Goal: Task Accomplishment & Management: Manage account settings

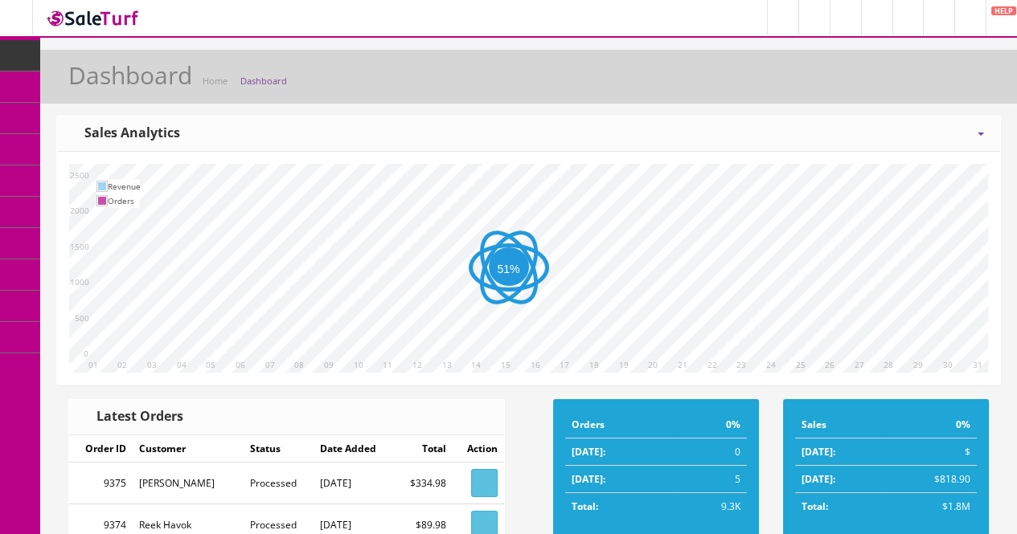
click at [91, 88] on icon at bounding box center [84, 86] width 17 height 13
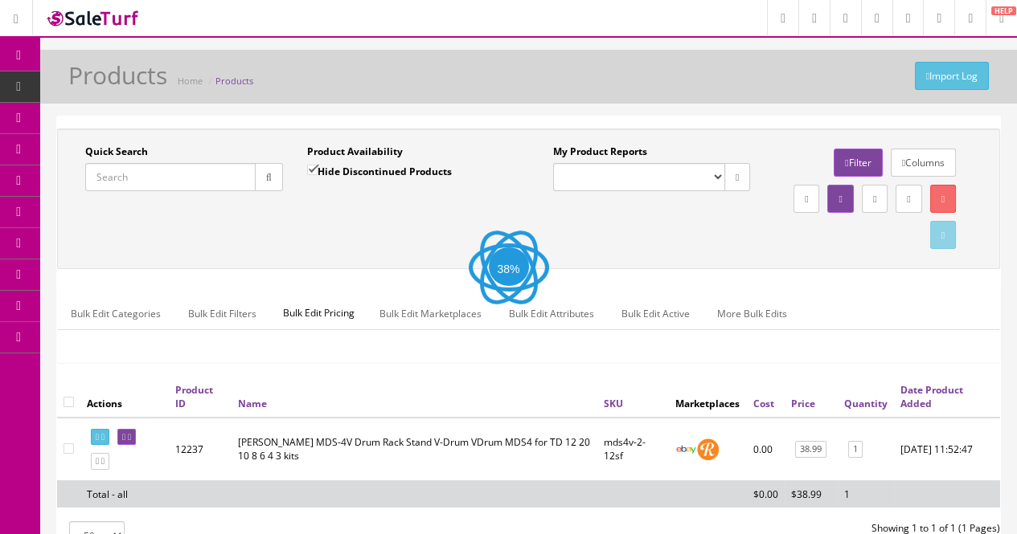
click at [135, 172] on input "Quick Search" at bounding box center [170, 177] width 170 height 28
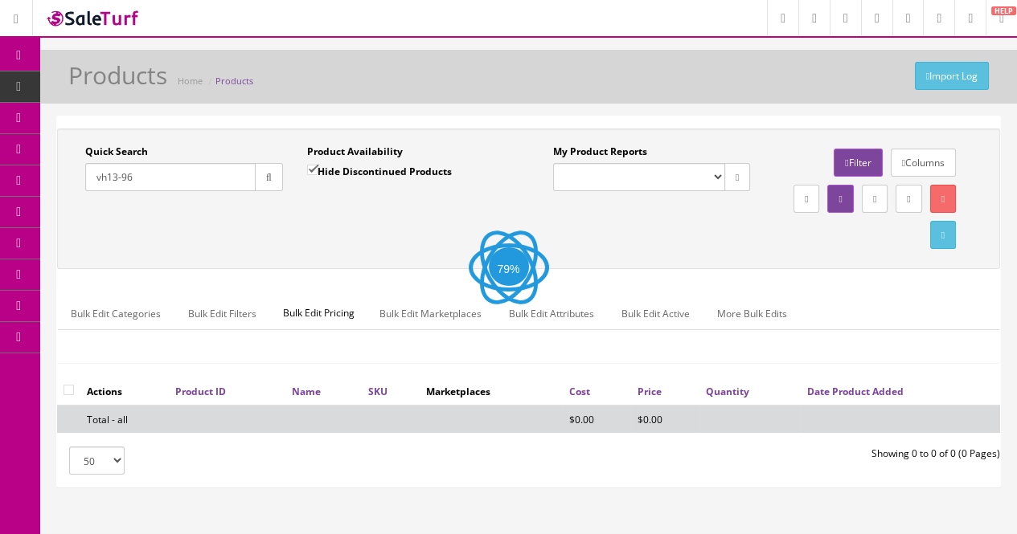
type input "vh13-96"
click at [357, 174] on label "Hide Discontinued Products" at bounding box center [379, 171] width 145 height 16
click at [322, 174] on label "Hide Discontinued Products" at bounding box center [379, 171] width 145 height 16
click at [317, 174] on input "Hide Discontinued Products" at bounding box center [312, 170] width 10 height 10
checkbox input "false"
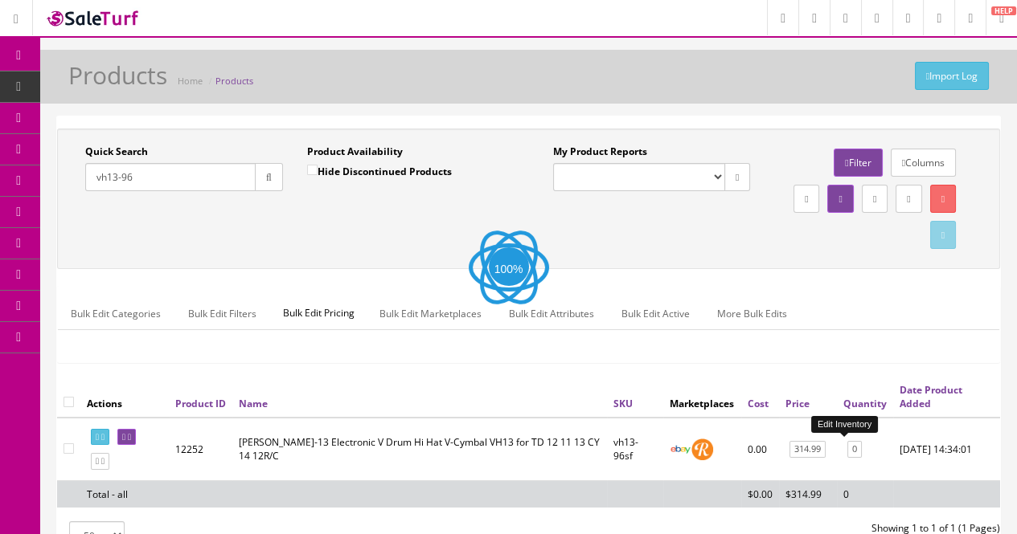
click at [848, 449] on link "0" at bounding box center [854, 449] width 14 height 17
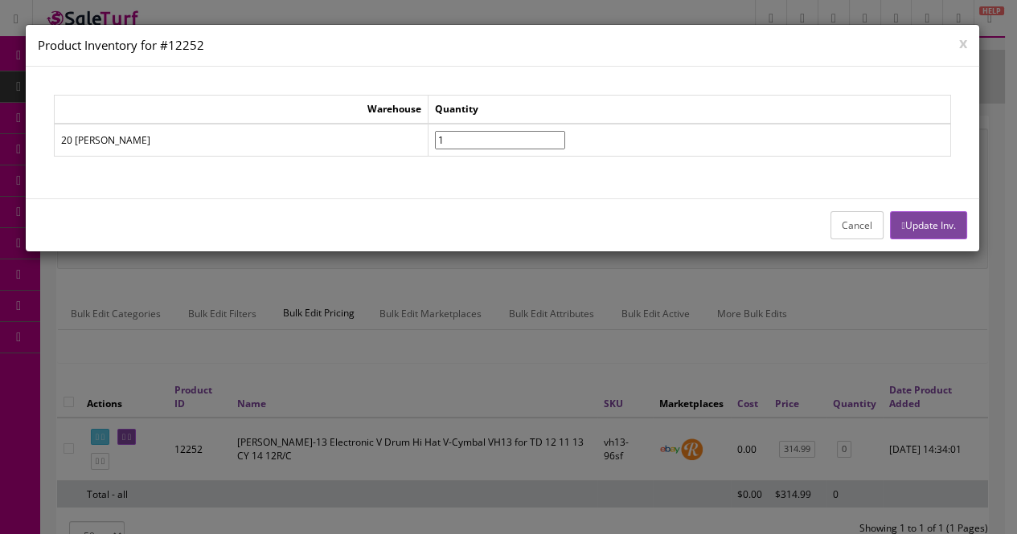
type input"] "1"
click at [478, 137] on input"] "1" at bounding box center [500, 140] width 130 height 18
click at [933, 227] on button "Update Inv." at bounding box center [928, 225] width 76 height 28
